Goal: Transaction & Acquisition: Subscribe to service/newsletter

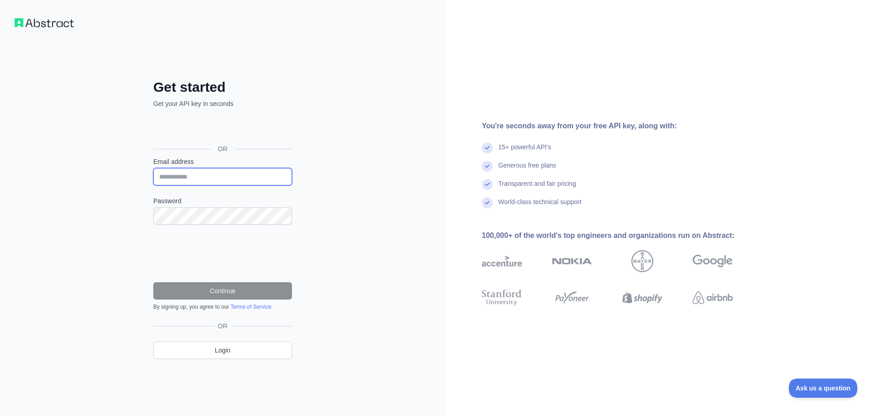
click at [201, 178] on input "Email address" at bounding box center [222, 176] width 139 height 17
type input "**********"
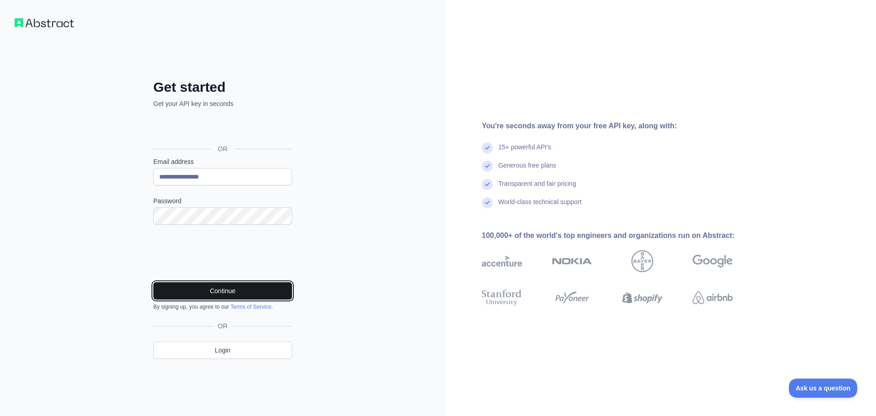
click at [226, 286] on button "Continue" at bounding box center [222, 290] width 139 height 17
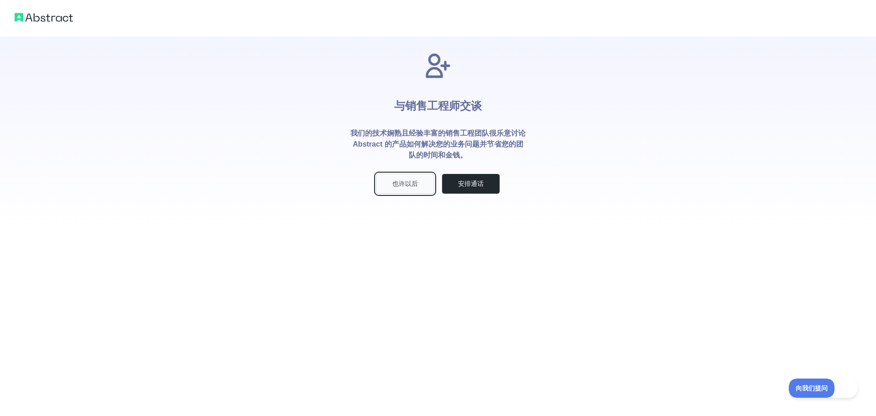
click at [410, 184] on font "也许以后" at bounding box center [406, 183] width 26 height 7
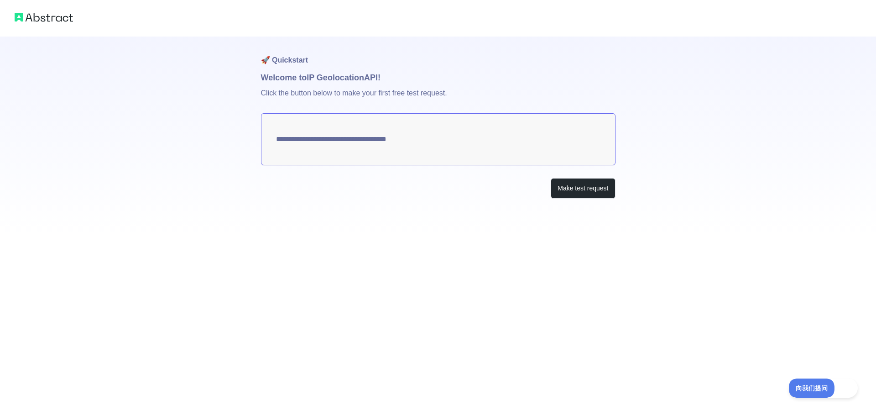
type textarea "**********"
click at [582, 189] on font "提出测试请求" at bounding box center [586, 187] width 38 height 7
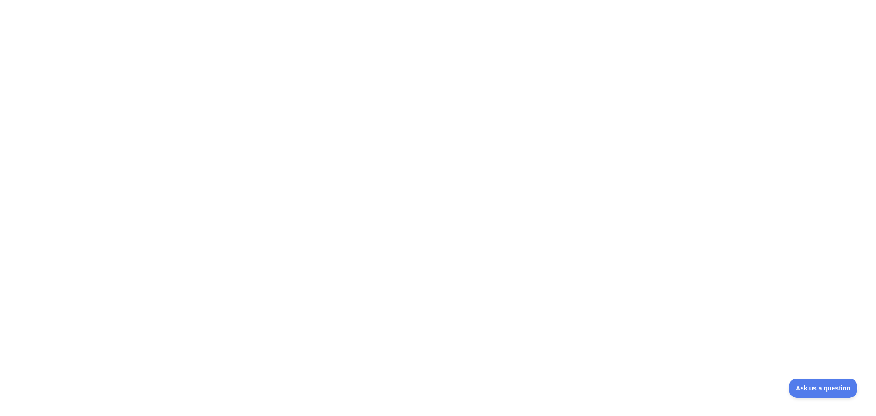
click at [546, 54] on div at bounding box center [438, 208] width 876 height 416
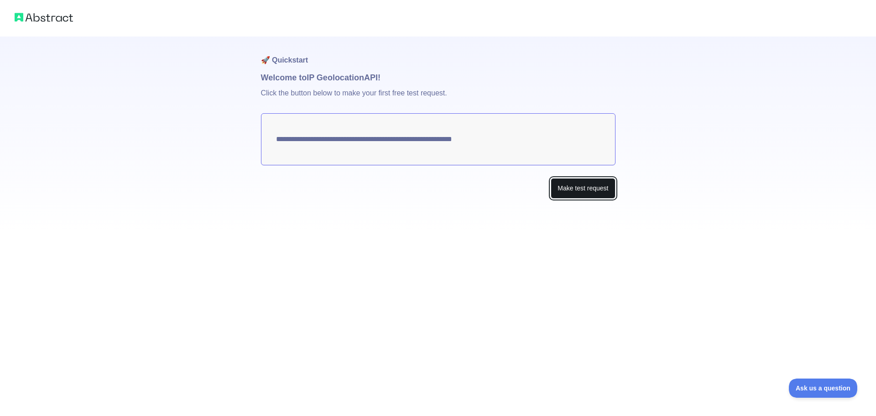
click at [577, 191] on button "Make test request" at bounding box center [583, 188] width 64 height 21
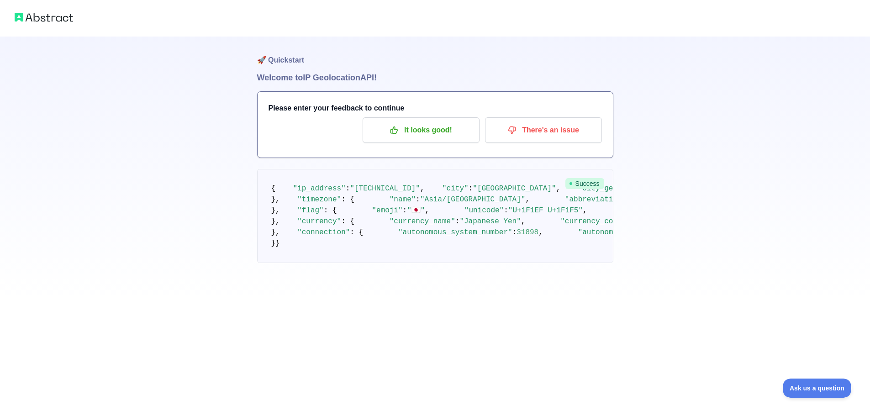
scroll to position [46, 0]
click at [413, 122] on p "It looks good!" at bounding box center [420, 130] width 103 height 16
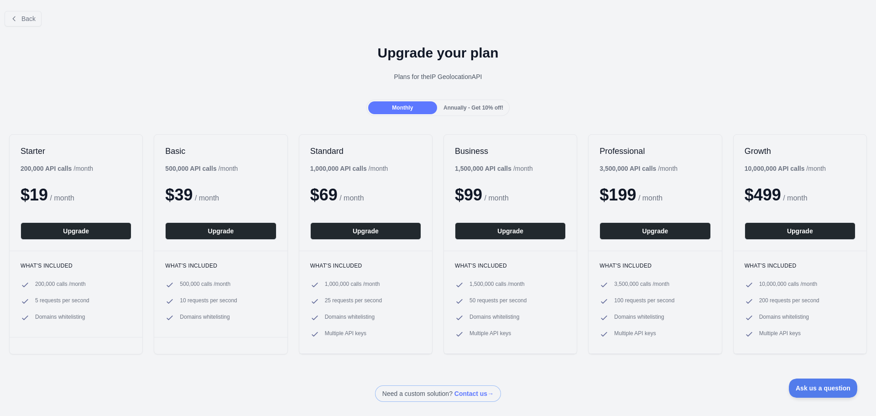
click at [471, 110] on span "Annually - Get 10% off!" at bounding box center [474, 108] width 60 height 6
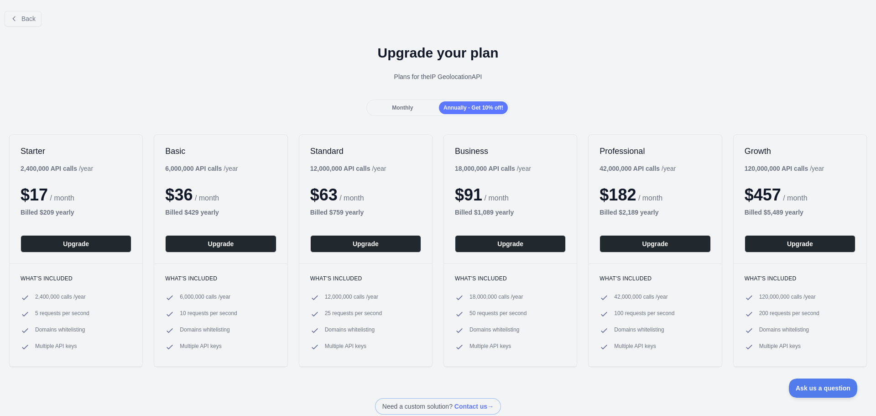
click at [397, 105] on span "Monthly" at bounding box center [402, 108] width 21 height 6
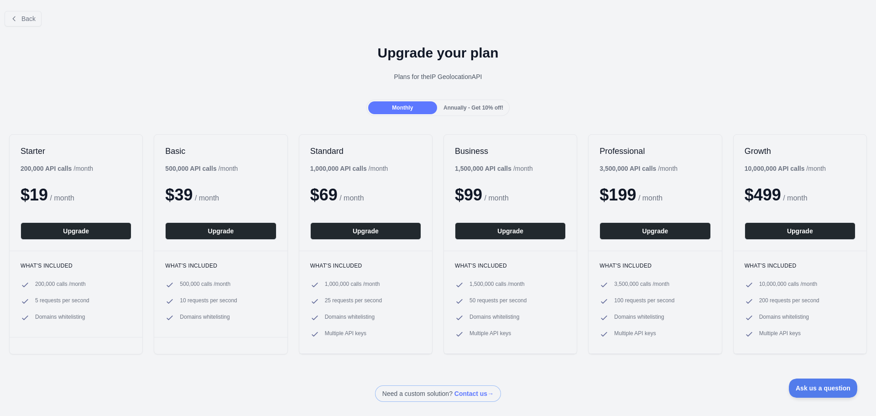
click at [469, 107] on span "Annually - Get 10% off!" at bounding box center [474, 108] width 60 height 6
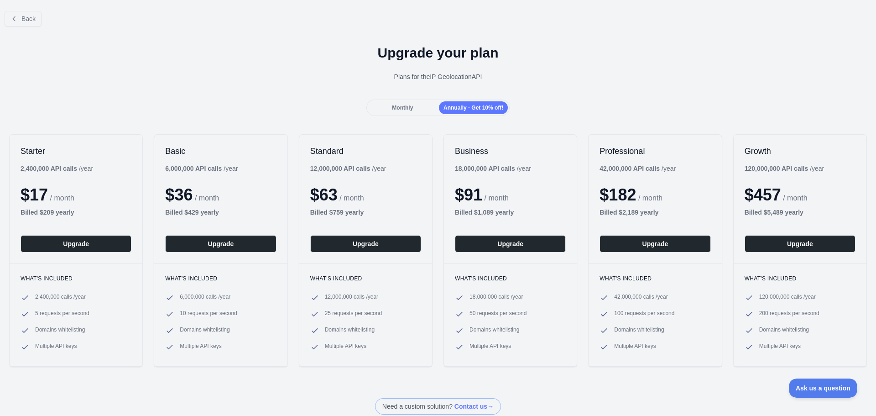
click at [409, 106] on span "Monthly" at bounding box center [402, 108] width 21 height 6
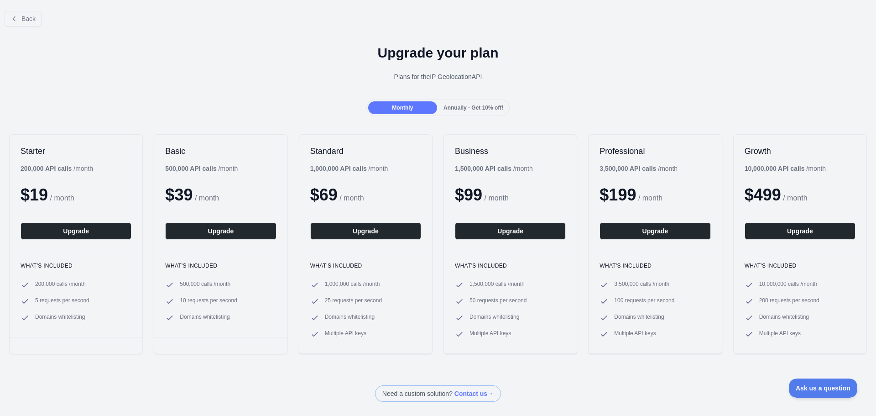
click at [474, 106] on span "Annually - Get 10% off!" at bounding box center [474, 108] width 60 height 6
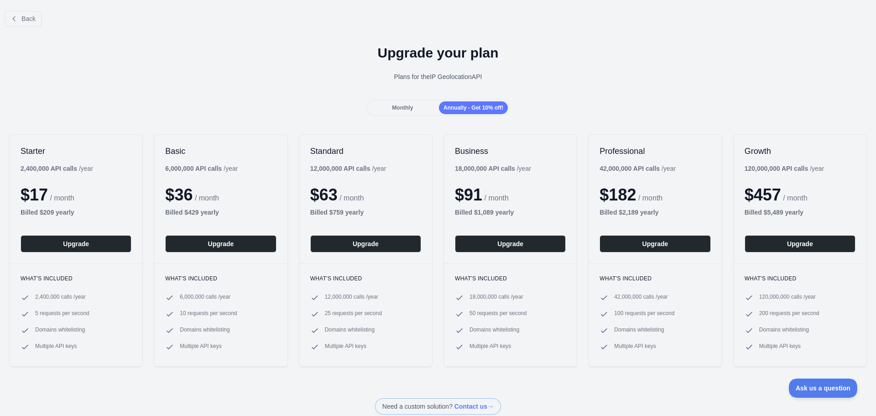
click at [403, 105] on span "Monthly" at bounding box center [402, 108] width 21 height 6
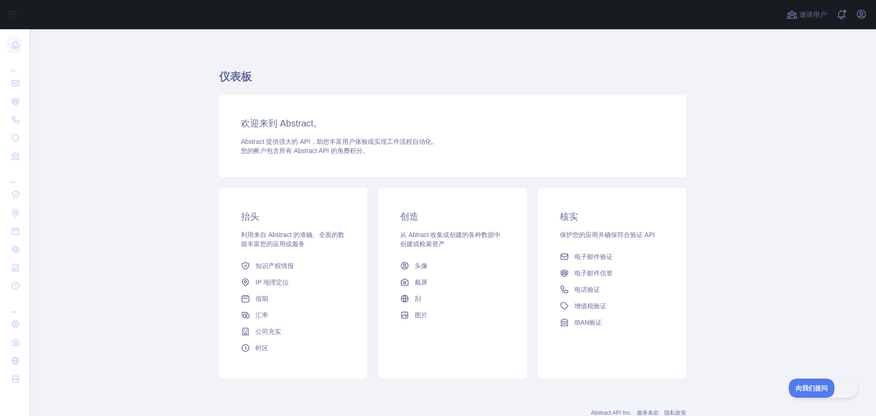
click at [813, 89] on main "仪表板 欢迎来到 Abstract。 Abstract 提供强大的 API，助您丰富用户体验或实现工作流程自动化。 您的帐户包含 所有 Abstract AP…" at bounding box center [452, 222] width 847 height 387
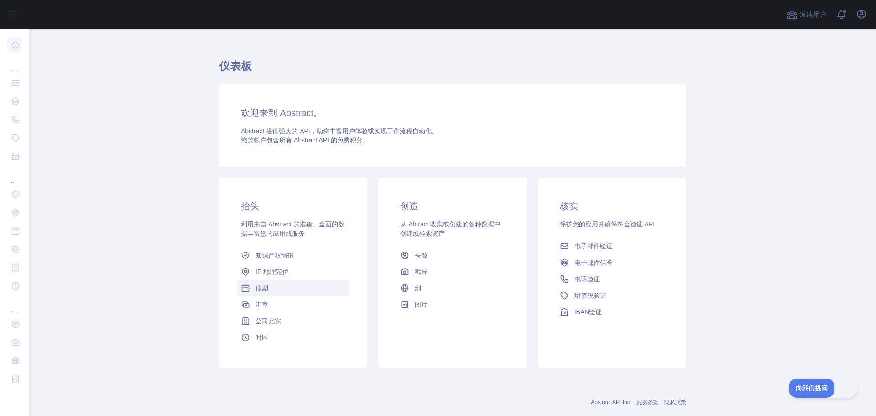
scroll to position [30, 0]
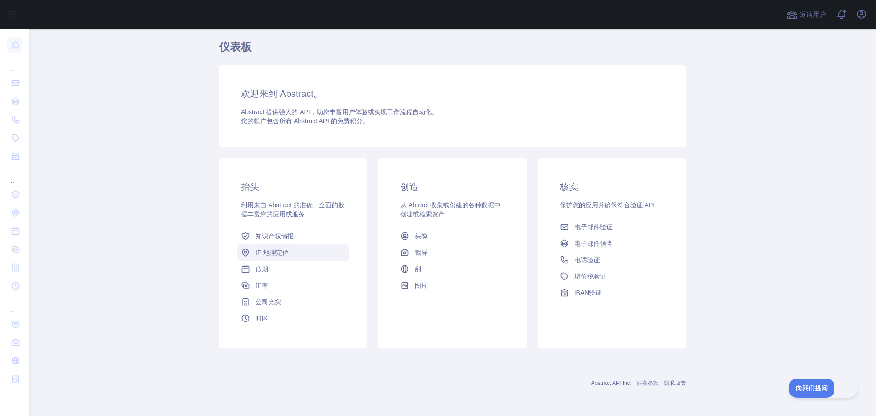
click at [299, 254] on link "IP 地理定位" at bounding box center [293, 252] width 112 height 16
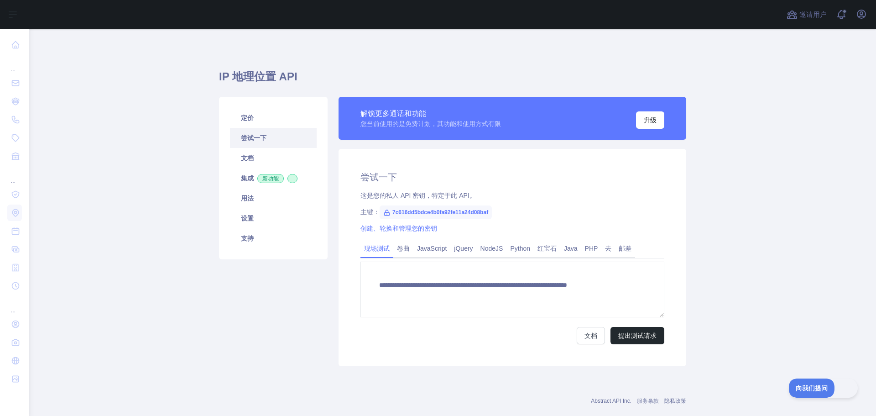
type textarea "**********"
click at [406, 247] on font "卷曲" at bounding box center [403, 248] width 13 height 7
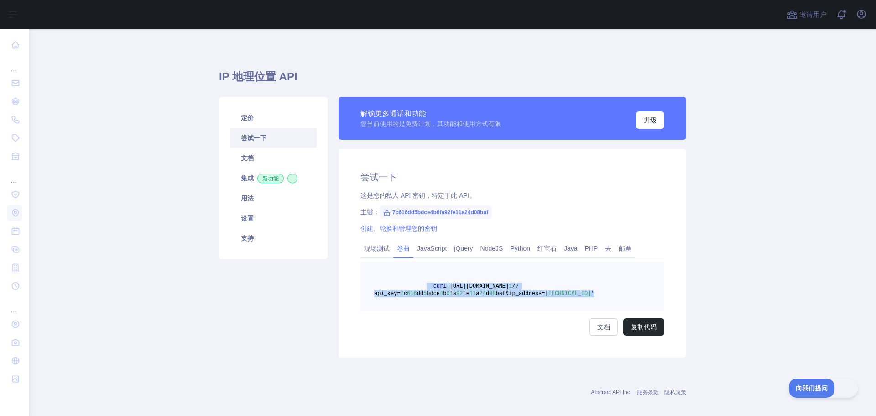
drag, startPoint x: 420, startPoint y: 283, endPoint x: 622, endPoint y: 294, distance: 201.6
click at [621, 295] on pre "curl 'https://ipgeolocation.abstractapi.com/v 1 /?api_key= 7 c 616 dd 5 bdce 4 …" at bounding box center [513, 286] width 304 height 49
copy span "curl 'https://ipgeolocation.abstractapi.com/v 1 /?api_key= 7 c 616 dd 5 bdce 4 …"
click at [249, 124] on link "定价" at bounding box center [273, 118] width 87 height 20
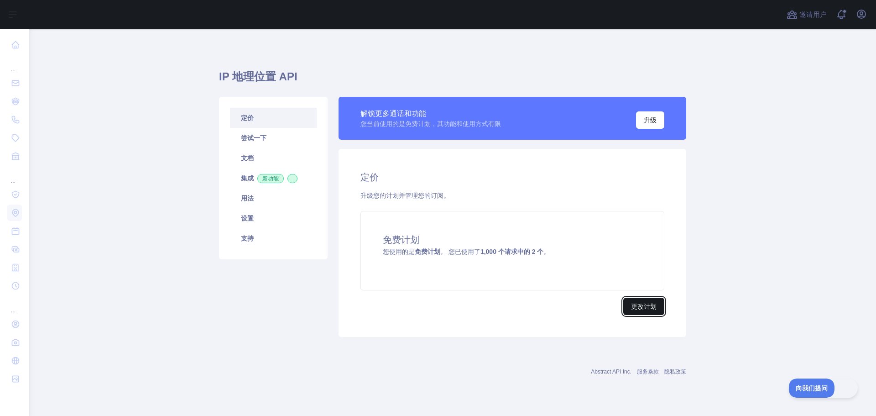
click at [655, 307] on font "更改计划" at bounding box center [644, 306] width 26 height 7
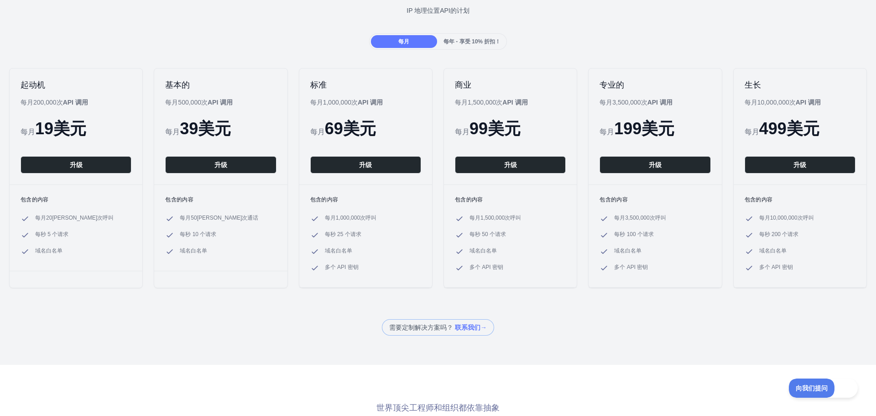
scroll to position [91, 0]
